Goal: Transaction & Acquisition: Purchase product/service

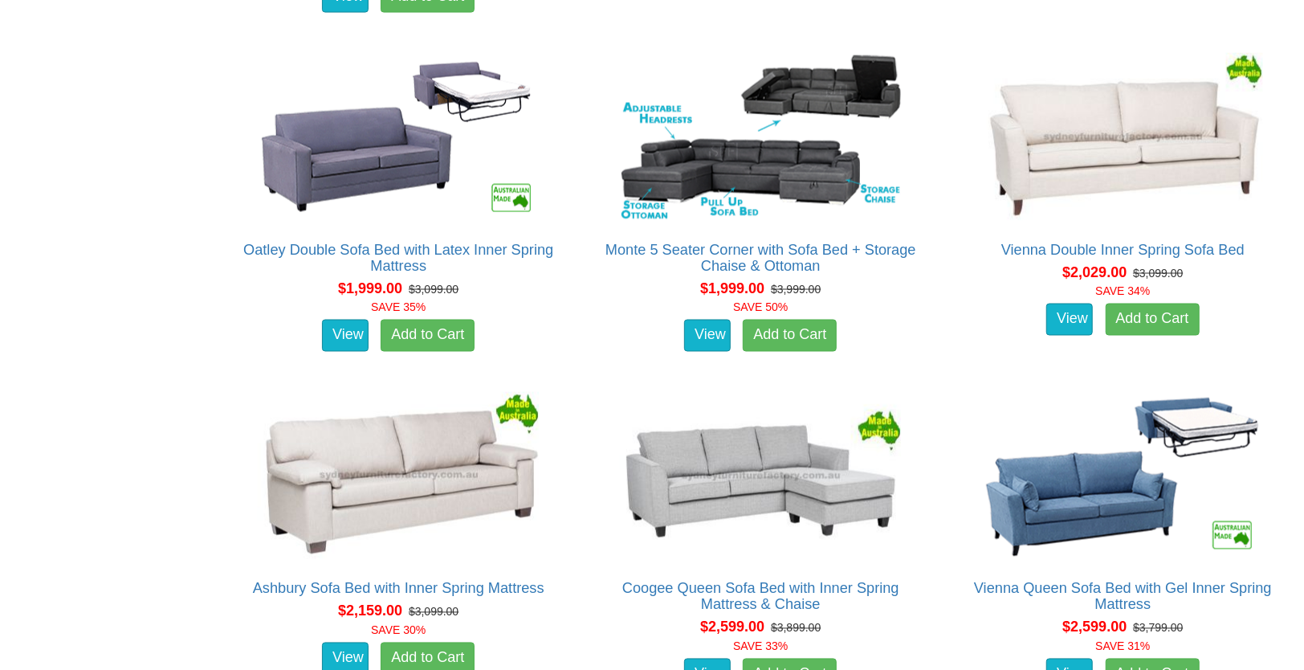
scroll to position [1774, 0]
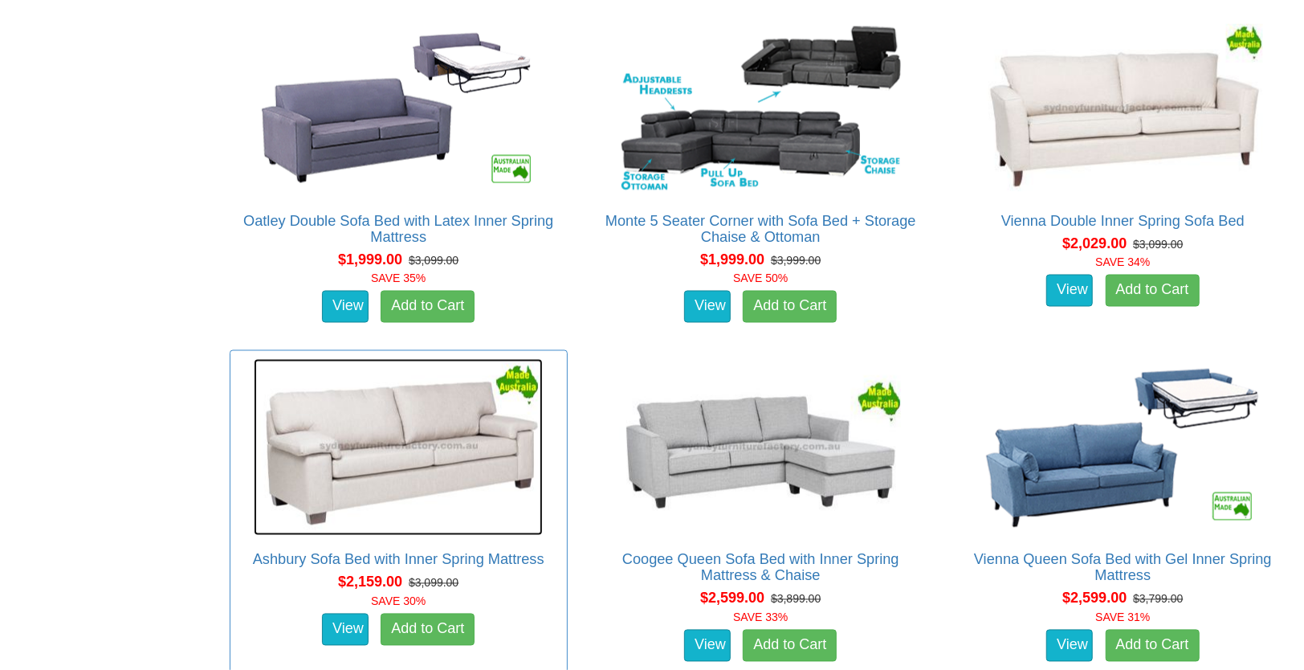
click at [486, 468] on img at bounding box center [398, 447] width 289 height 177
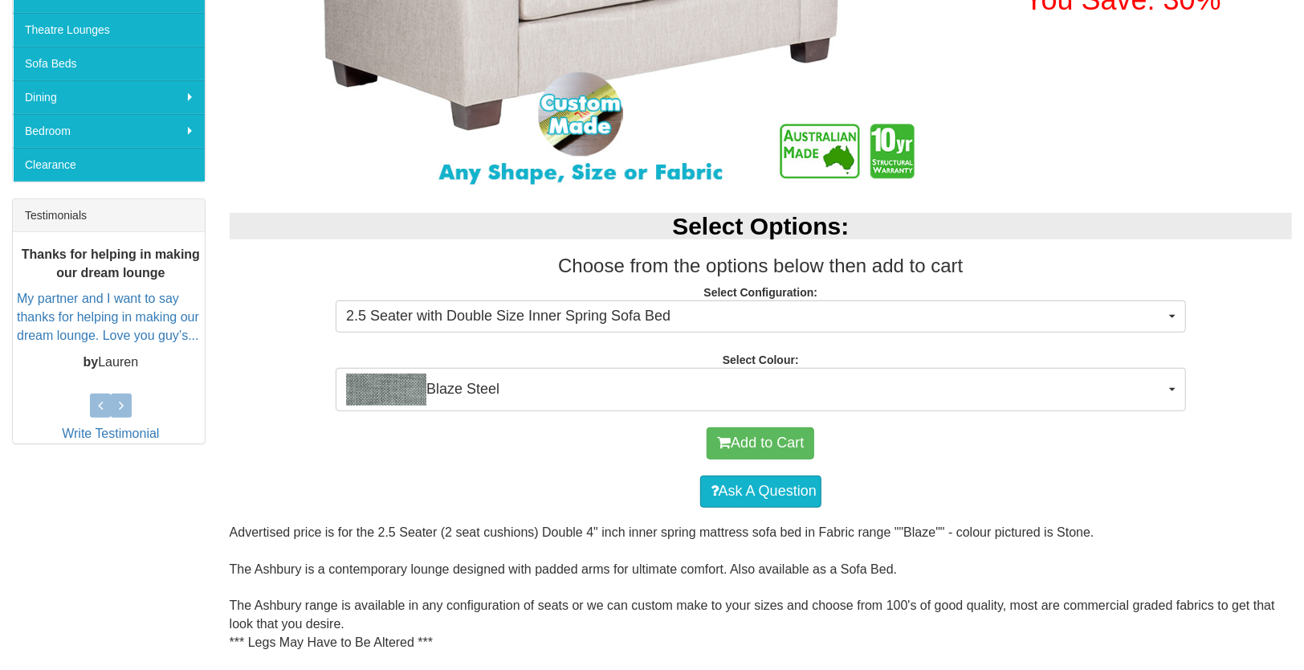
scroll to position [482, 0]
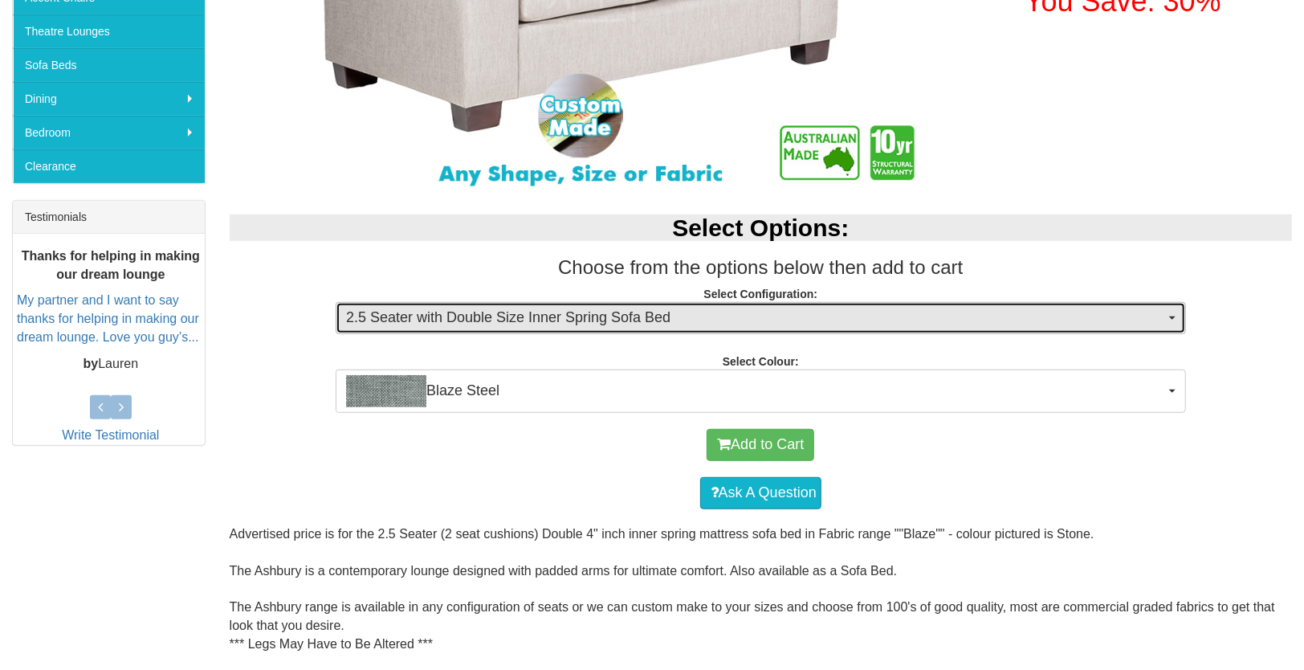
click at [555, 322] on span "2.5 Seater with Double Size Inner Spring Sofa Bed" at bounding box center [755, 318] width 819 height 21
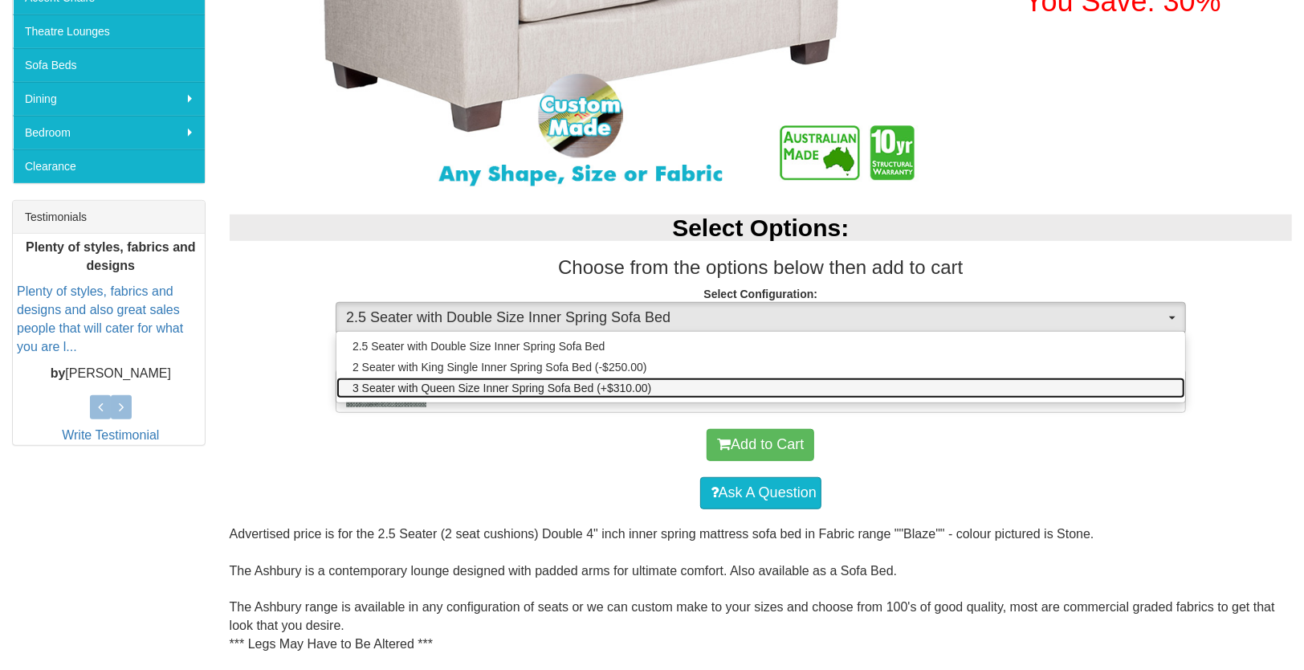
click at [548, 383] on span "3 Seater with Queen Size Inner Spring Sofa Bed (+$310.00)" at bounding box center [502, 388] width 299 height 16
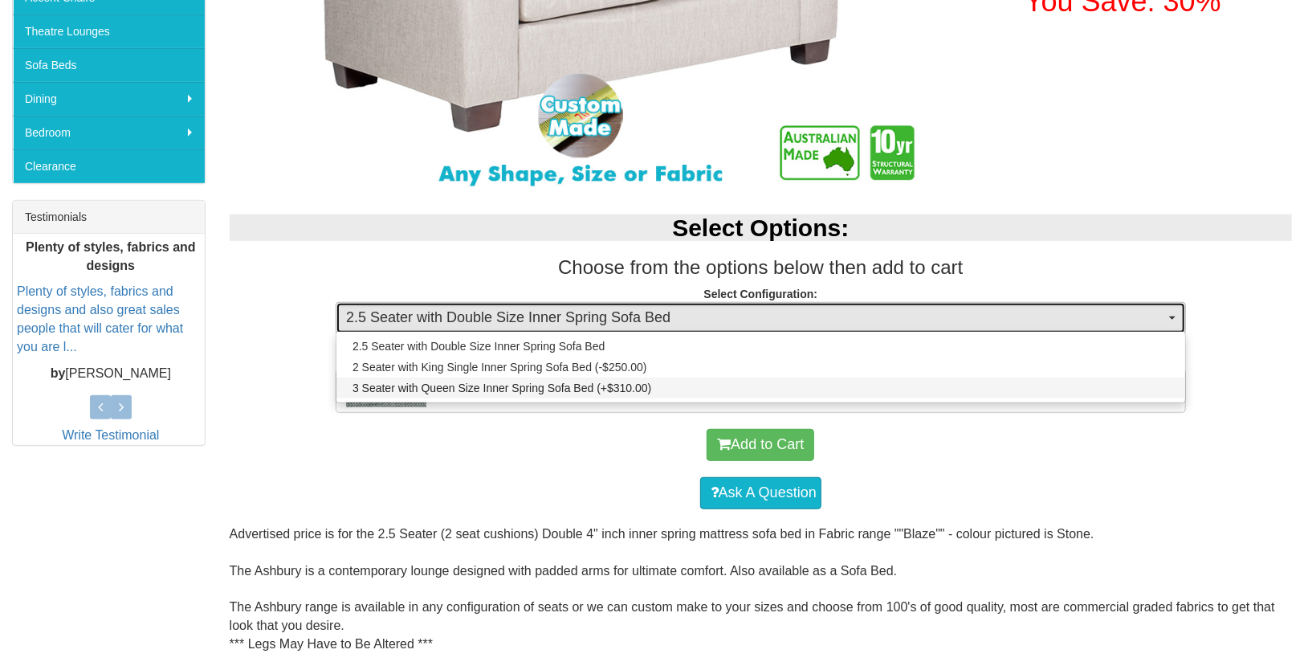
select select "440"
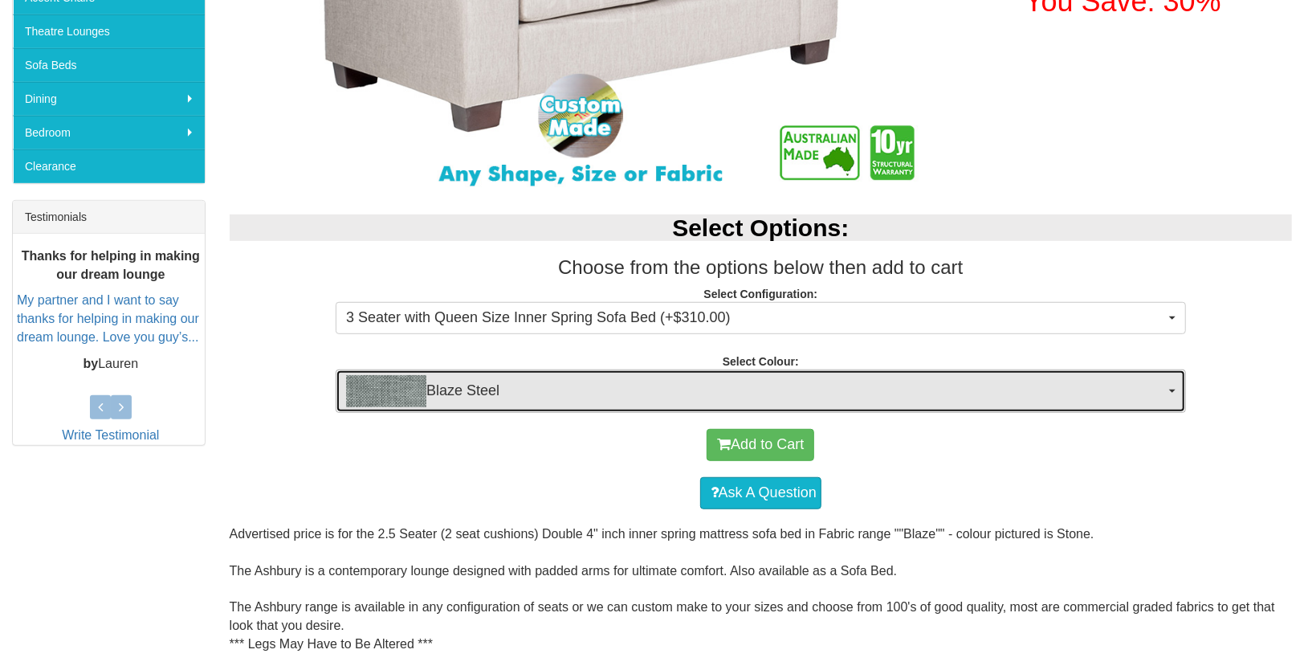
click at [662, 403] on span "Blaze Steel" at bounding box center [755, 391] width 819 height 32
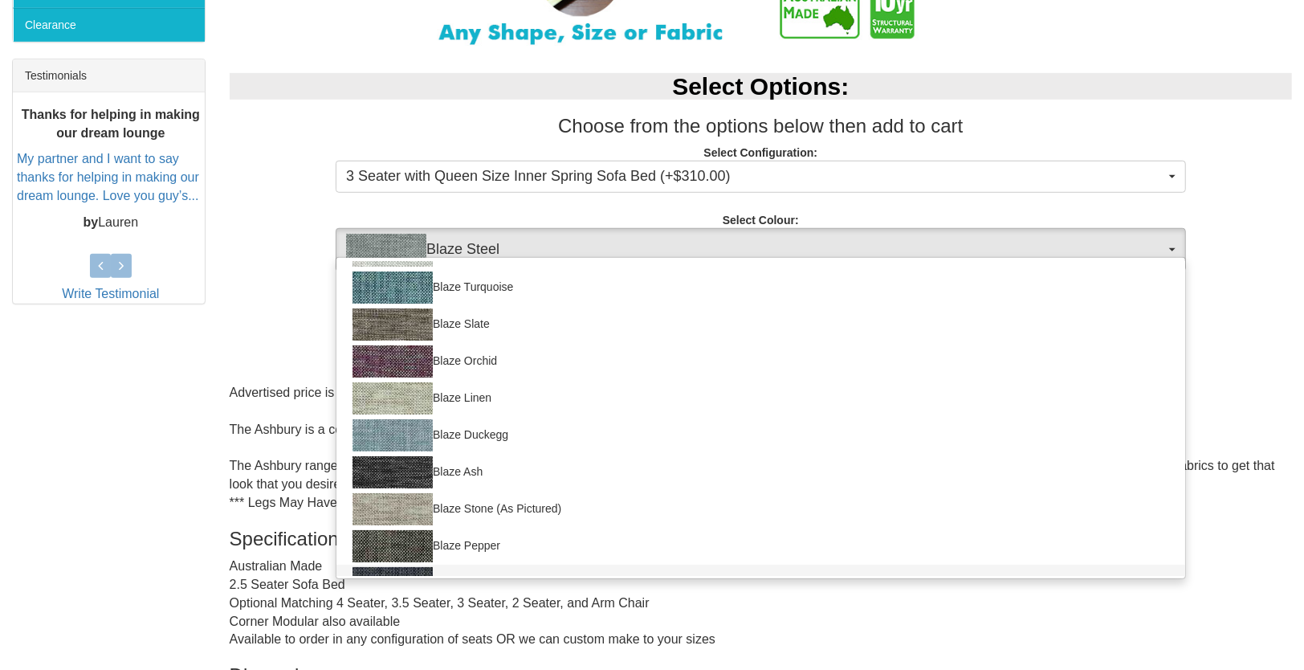
scroll to position [643, 0]
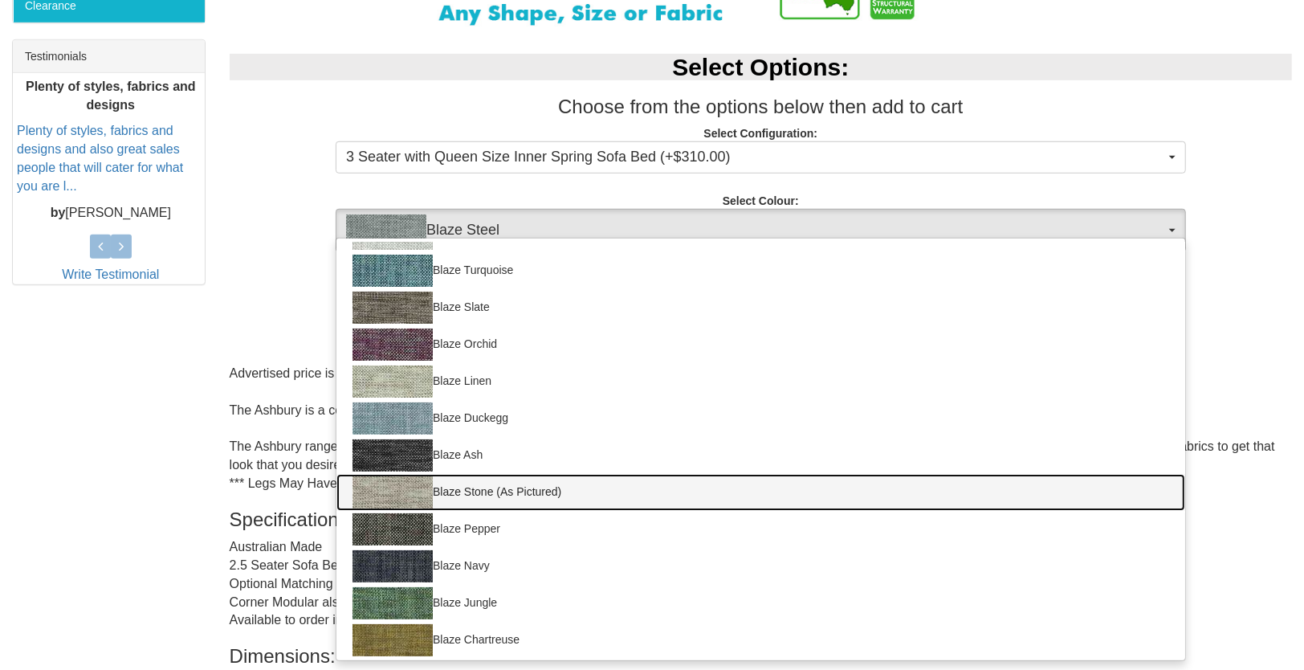
click at [539, 488] on link "Blaze Stone (As Pictured)" at bounding box center [761, 492] width 849 height 37
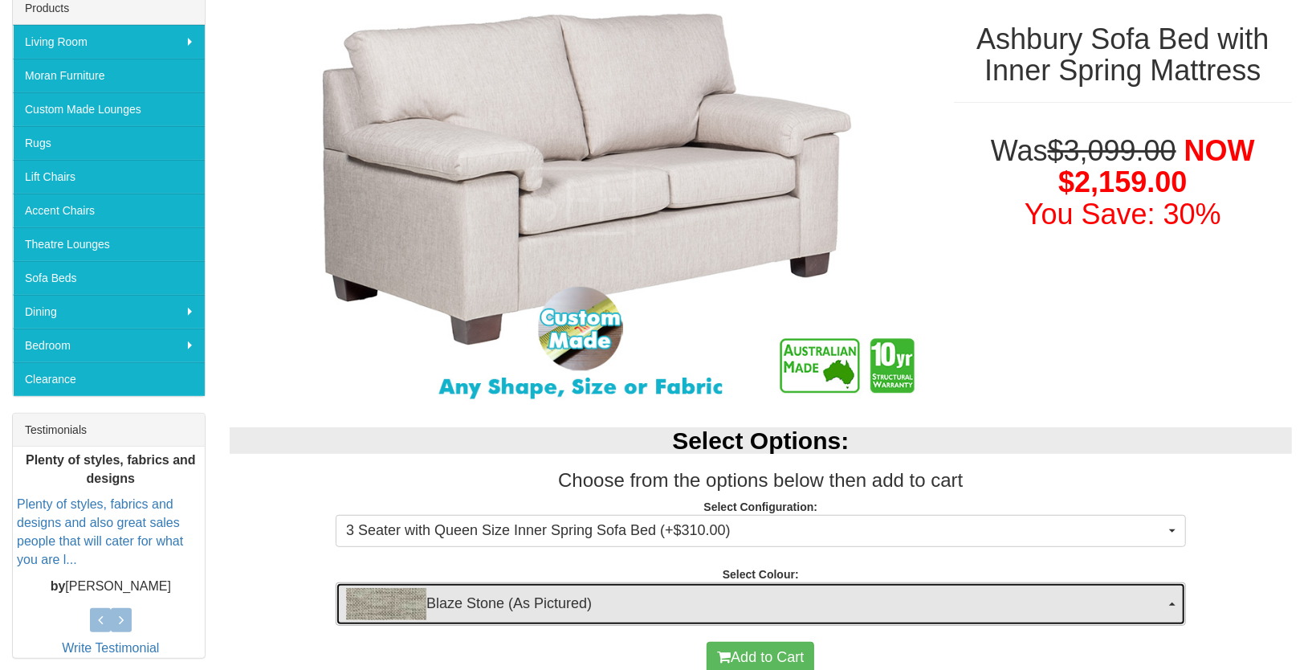
scroll to position [401, 0]
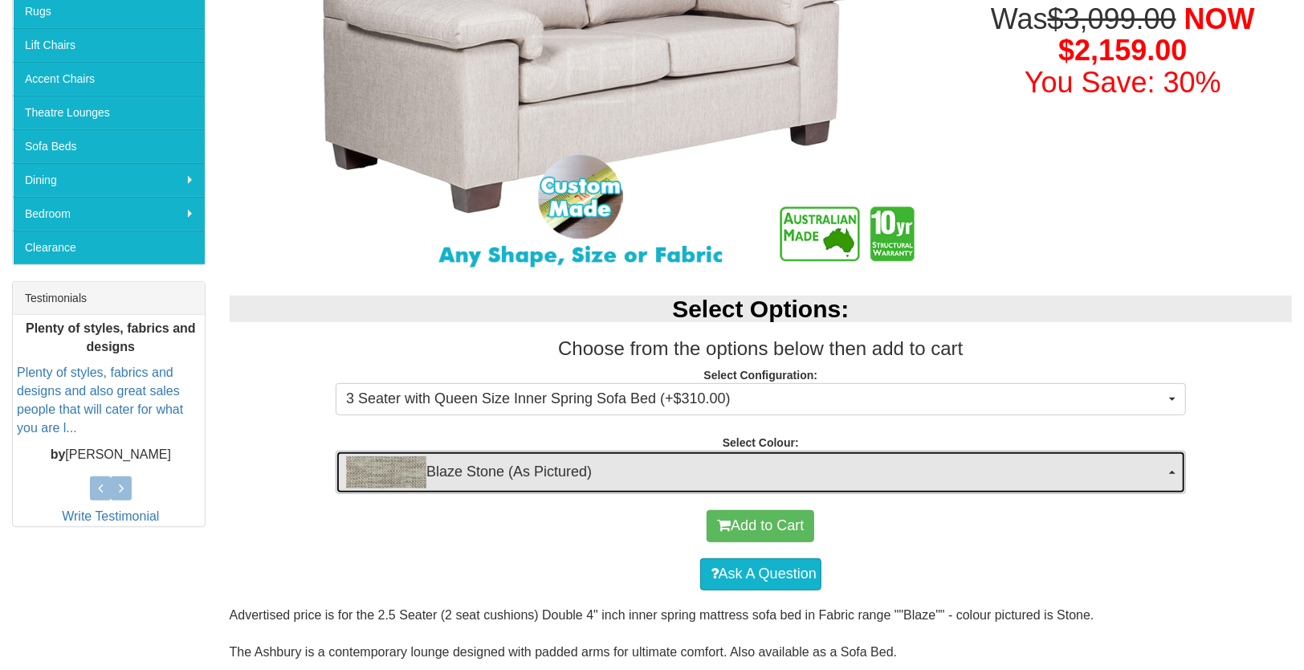
click at [566, 475] on span "Blaze Stone (As Pictured)" at bounding box center [755, 472] width 819 height 32
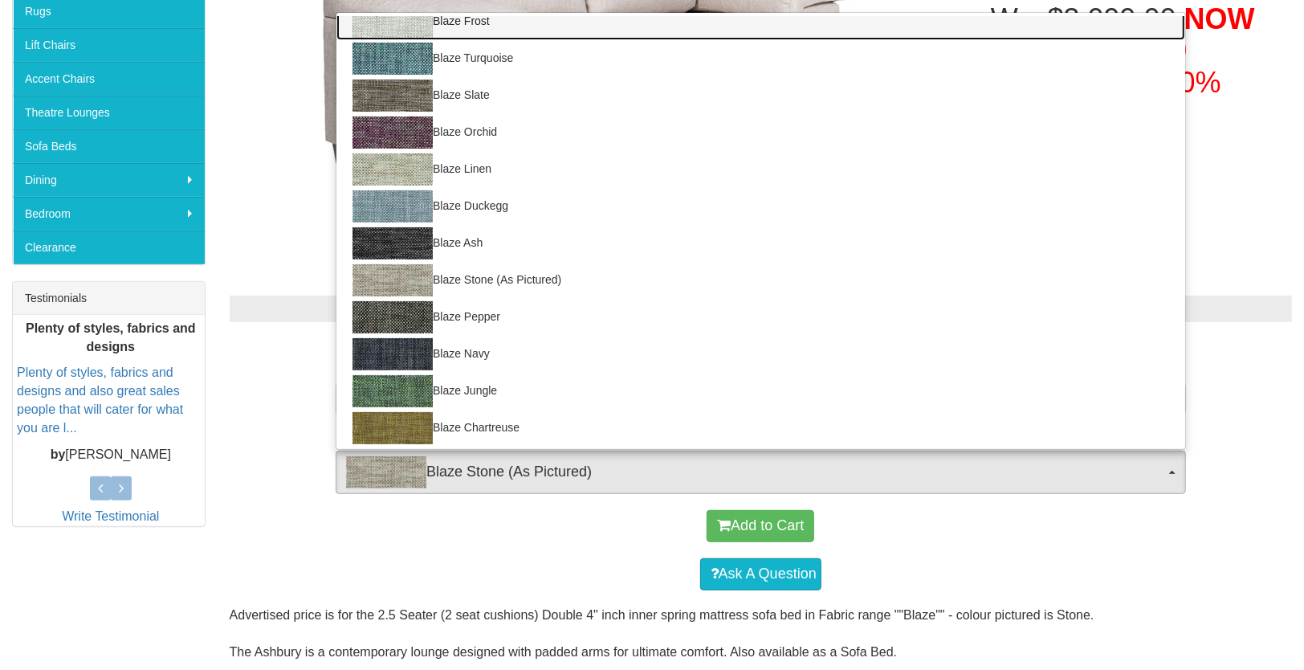
click at [499, 40] on link "Blaze Frost" at bounding box center [761, 21] width 849 height 37
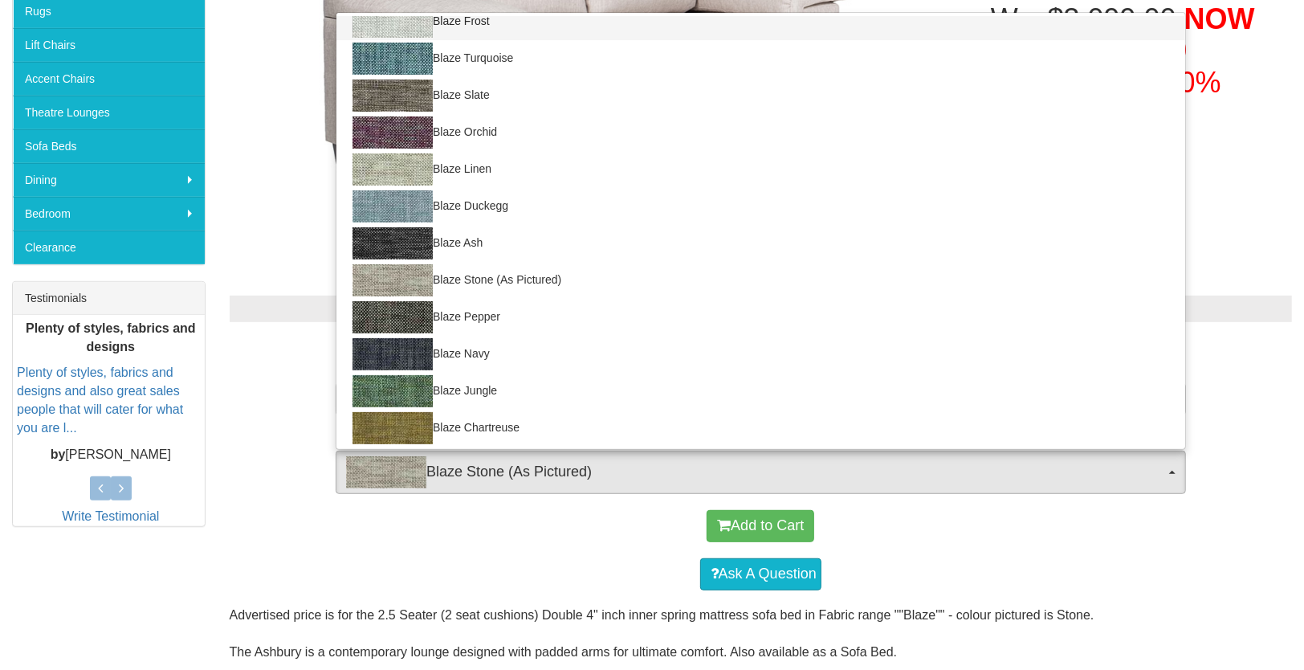
select select "444"
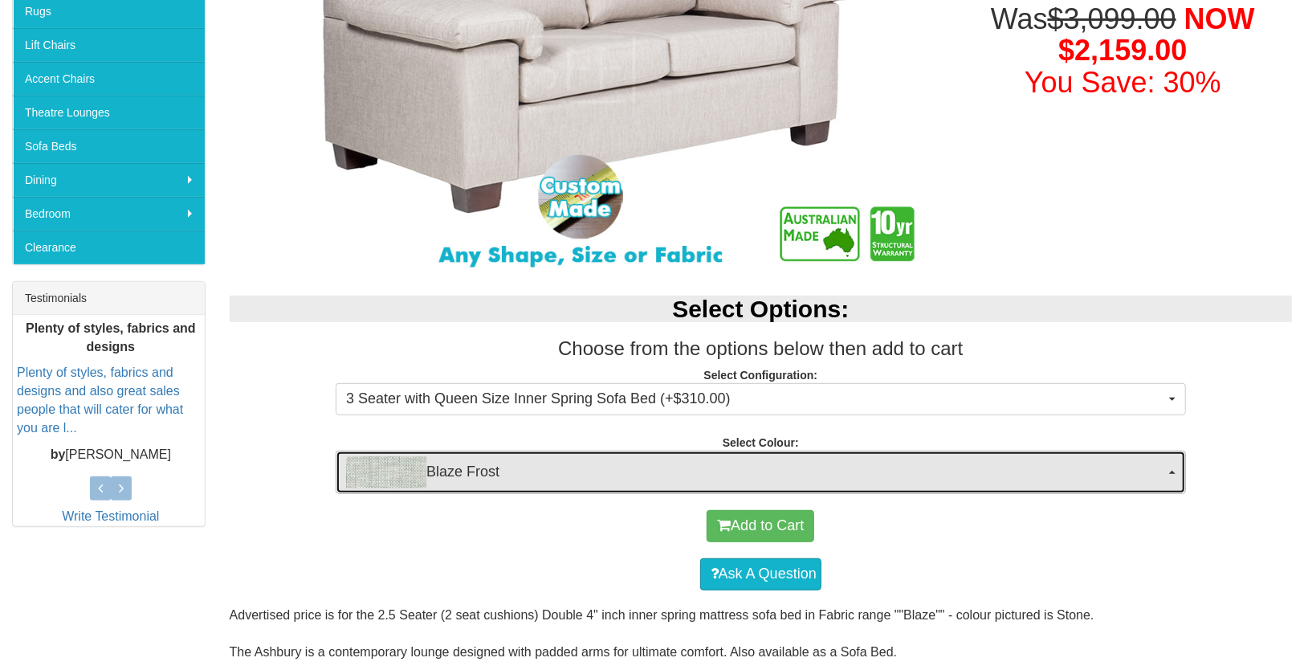
click at [538, 470] on span "Blaze Frost" at bounding box center [755, 472] width 819 height 32
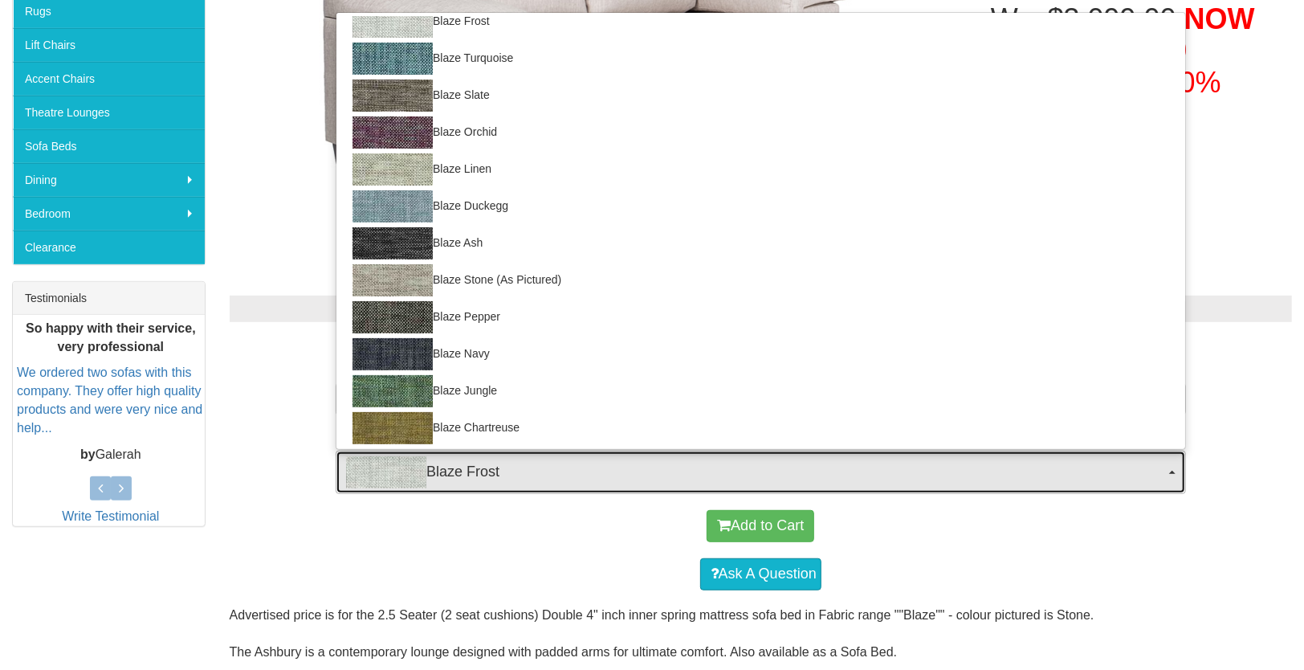
click at [538, 470] on span "Blaze Frost" at bounding box center [755, 472] width 819 height 32
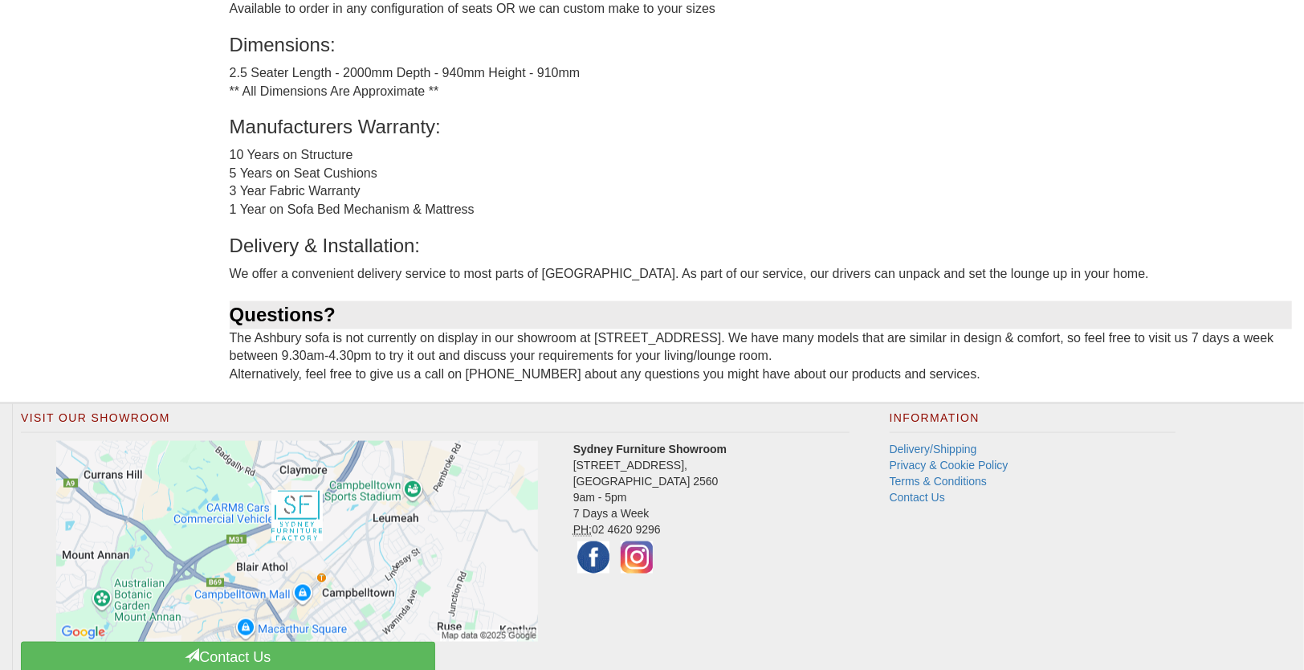
scroll to position [1304, 0]
